Goal: Task Accomplishment & Management: Manage account settings

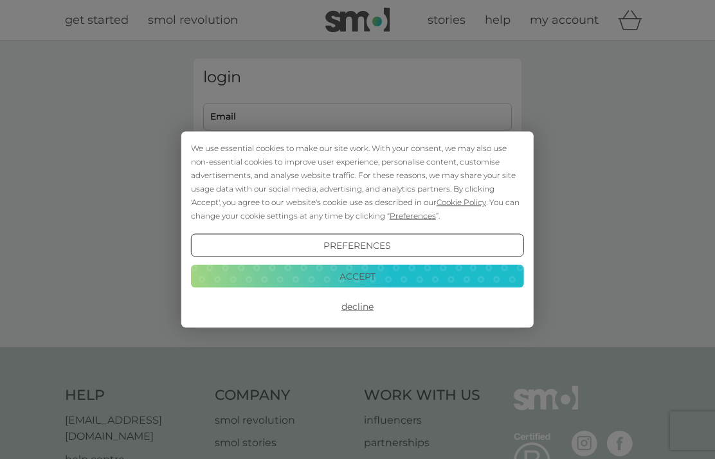
click at [382, 280] on button "Accept" at bounding box center [357, 275] width 333 height 23
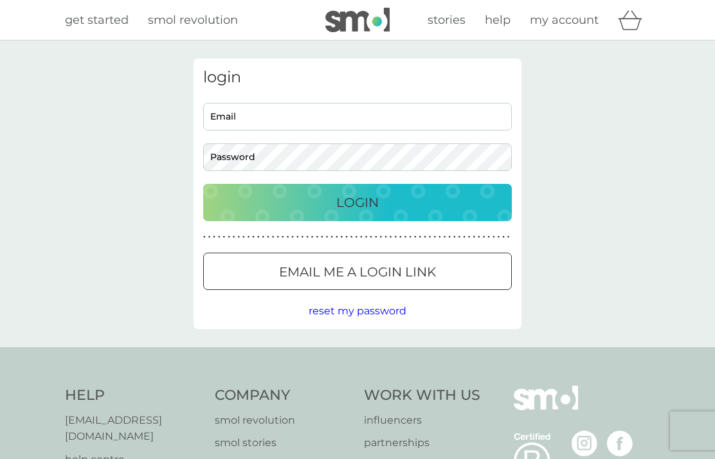
click at [230, 120] on input "Email" at bounding box center [357, 117] width 309 height 28
type input "[EMAIL_ADDRESS][DOMAIN_NAME]"
click at [361, 211] on p "Login" at bounding box center [357, 202] width 42 height 21
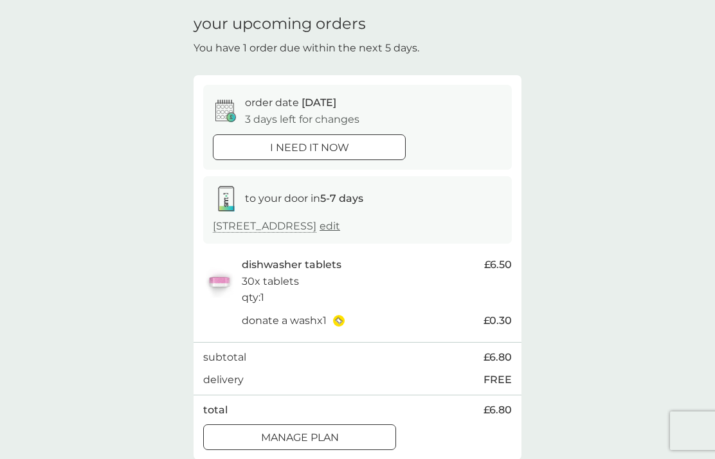
scroll to position [43, 0]
click at [331, 438] on p "Manage plan" at bounding box center [300, 438] width 78 height 17
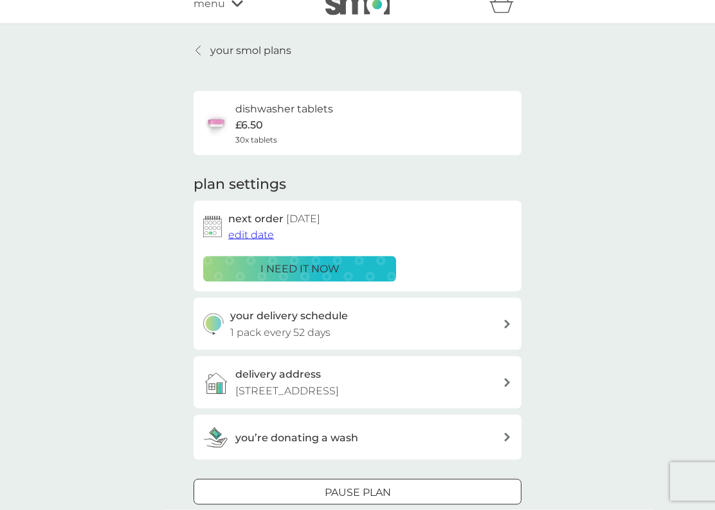
scroll to position [19, 0]
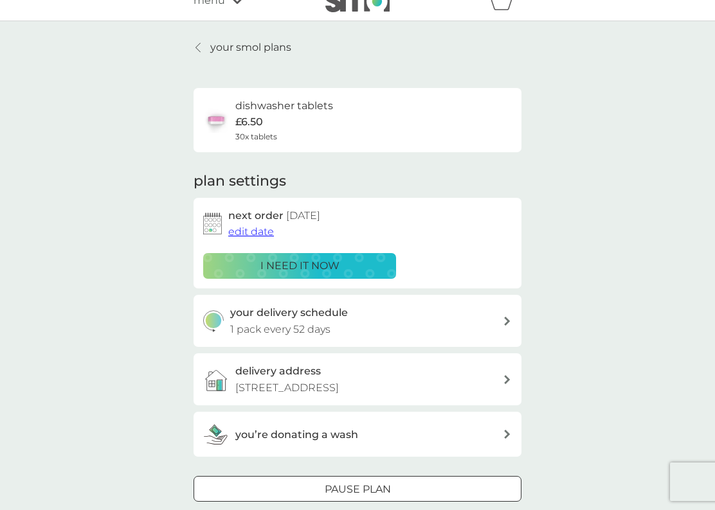
click at [254, 235] on span "edit date" at bounding box center [251, 232] width 46 height 12
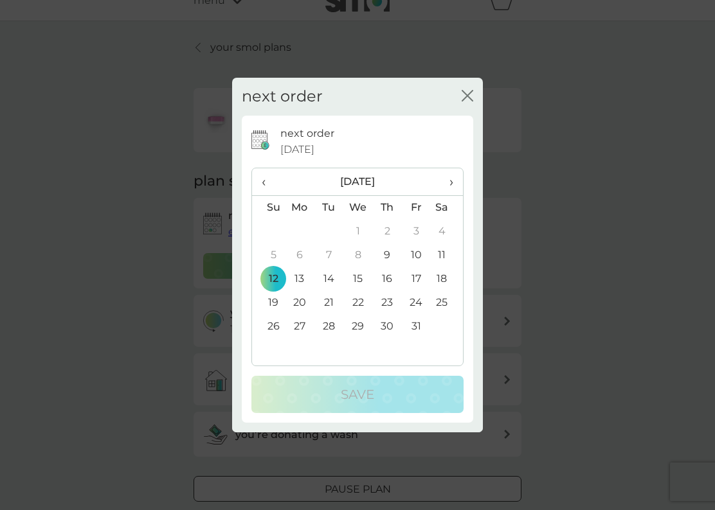
click at [452, 181] on span "›" at bounding box center [446, 181] width 13 height 27
click at [366, 284] on td "12" at bounding box center [358, 279] width 30 height 24
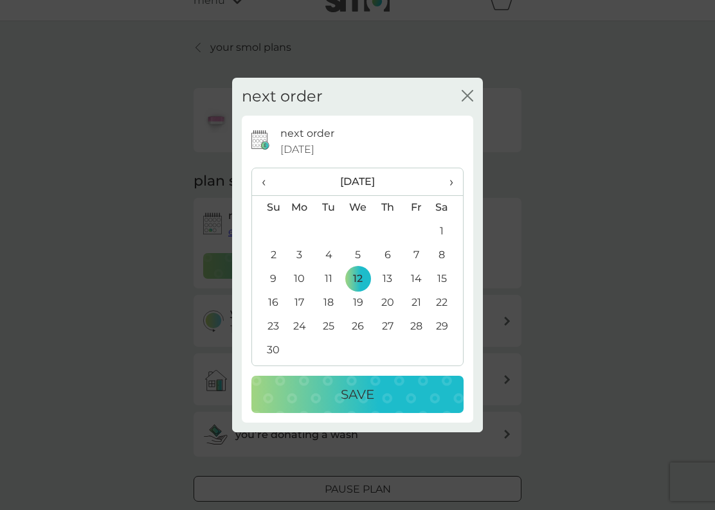
click at [383, 401] on div "Save" at bounding box center [357, 394] width 186 height 21
